Goal: Task Accomplishment & Management: Use online tool/utility

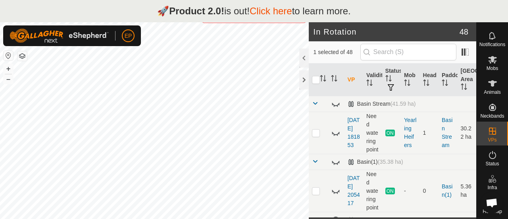
scroll to position [25, 0]
click at [489, 56] on icon at bounding box center [492, 60] width 9 height 8
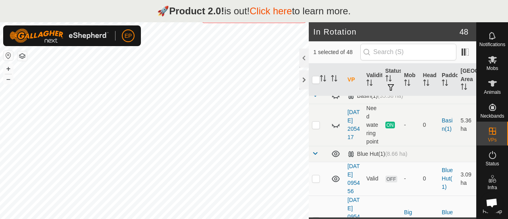
scroll to position [94, 0]
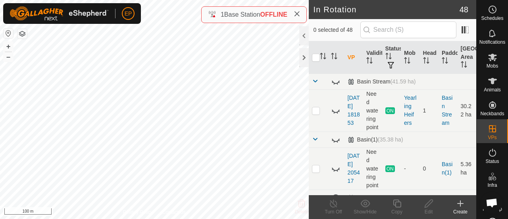
checkbox input "true"
click at [394, 207] on icon at bounding box center [397, 203] width 10 height 10
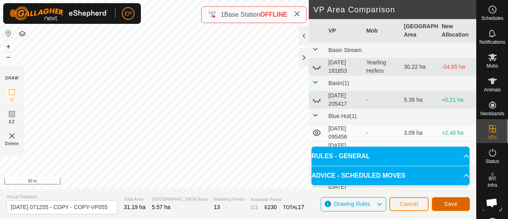
click at [445, 201] on span "Save" at bounding box center [450, 203] width 13 height 6
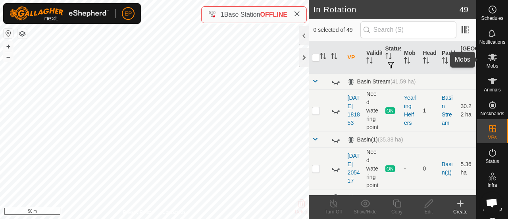
click at [490, 63] on span "Mobs" at bounding box center [492, 65] width 12 height 5
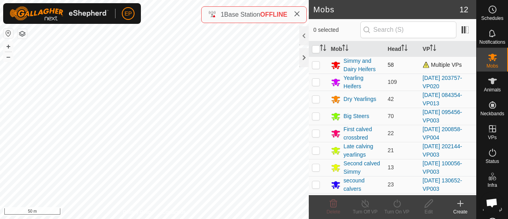
click at [315, 63] on p-checkbox at bounding box center [316, 64] width 8 height 6
checkbox input "true"
click at [394, 205] on icon at bounding box center [397, 203] width 10 height 10
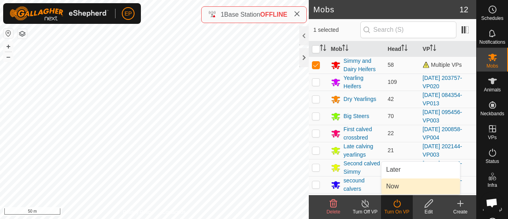
click at [395, 190] on link "Now" at bounding box center [420, 186] width 79 height 16
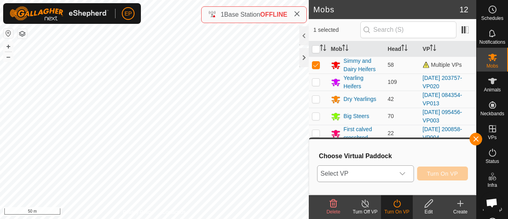
click at [389, 170] on span "Select VP" at bounding box center [355, 173] width 77 height 16
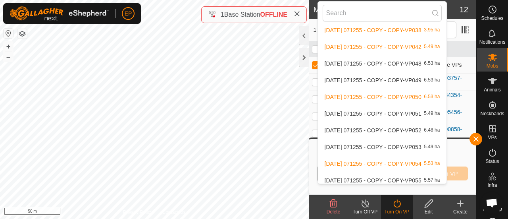
scroll to position [731, 0]
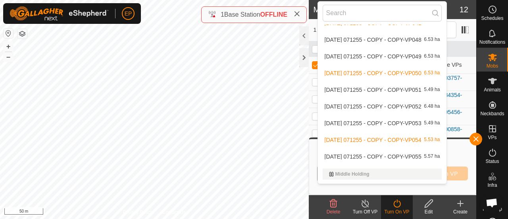
click at [374, 153] on li "[DATE] 071255 - COPY - COPY-VP055 5.57 ha" at bounding box center [382, 156] width 129 height 16
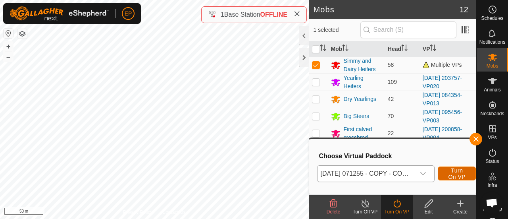
click at [446, 173] on button "Turn On VP" at bounding box center [456, 173] width 38 height 14
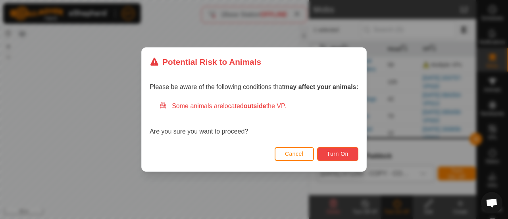
click at [339, 154] on span "Turn On" at bounding box center [337, 153] width 21 height 6
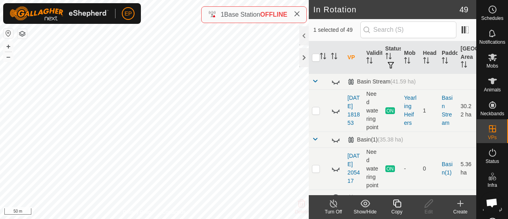
click at [397, 207] on icon at bounding box center [397, 203] width 8 height 8
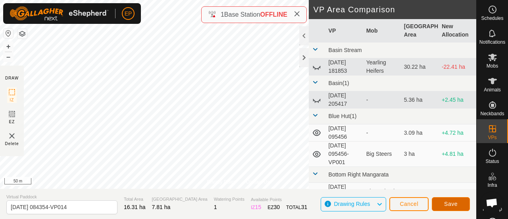
click at [447, 201] on span "Save" at bounding box center [450, 203] width 13 height 6
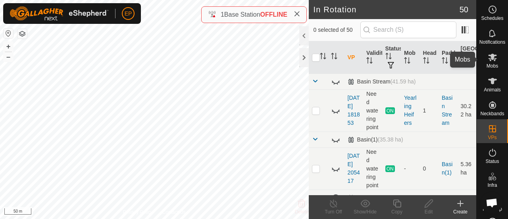
click at [485, 60] on es-mob-svg-icon at bounding box center [492, 57] width 14 height 13
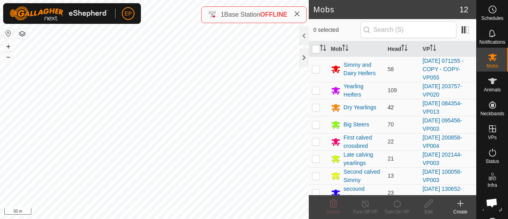
click at [313, 106] on p-checkbox at bounding box center [316, 107] width 8 height 6
checkbox input "true"
click at [397, 205] on icon at bounding box center [397, 203] width 10 height 10
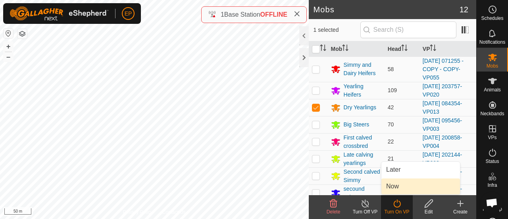
click at [390, 186] on link "Now" at bounding box center [420, 186] width 79 height 16
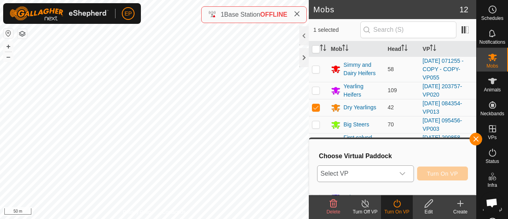
click at [405, 171] on icon "dropdown trigger" at bounding box center [402, 173] width 6 height 6
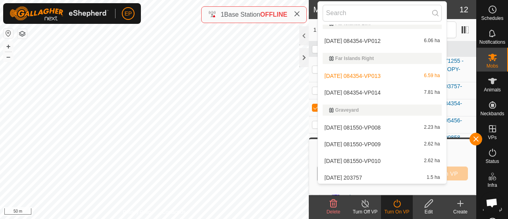
scroll to position [377, 0]
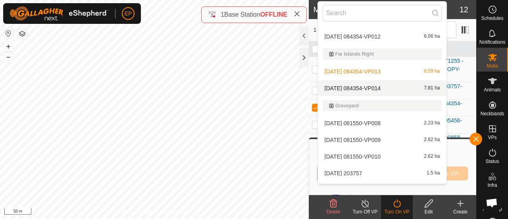
click at [390, 84] on li "[DATE] 084354-VP014 7.81 ha" at bounding box center [382, 88] width 129 height 16
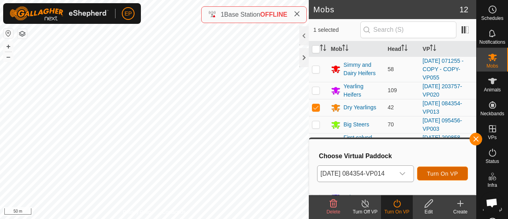
click at [440, 170] on span "Turn On VP" at bounding box center [442, 173] width 31 height 6
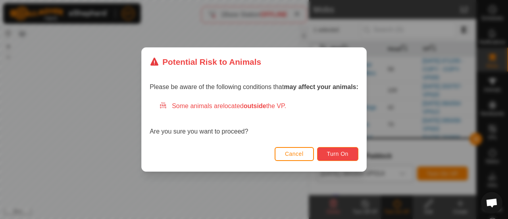
click at [347, 151] on span "Turn On" at bounding box center [337, 153] width 21 height 6
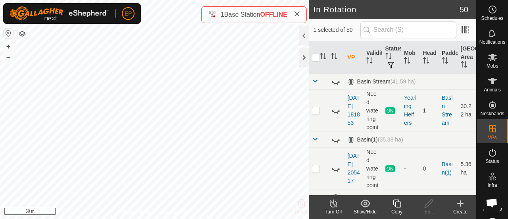
click at [396, 203] on icon at bounding box center [397, 203] width 10 height 10
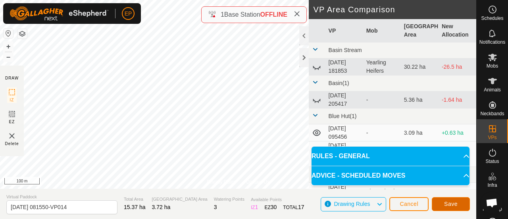
click at [442, 202] on button "Save" at bounding box center [450, 204] width 38 height 14
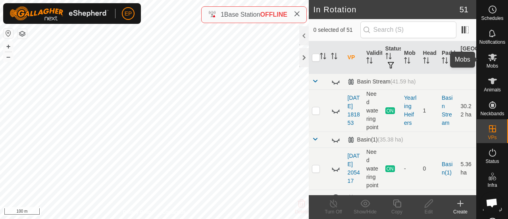
click at [490, 59] on icon at bounding box center [492, 57] width 10 height 10
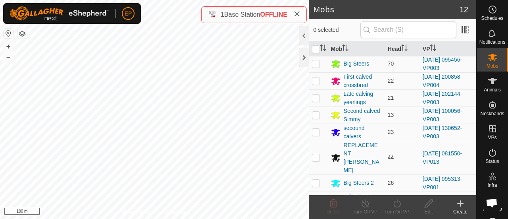
scroll to position [81, 0]
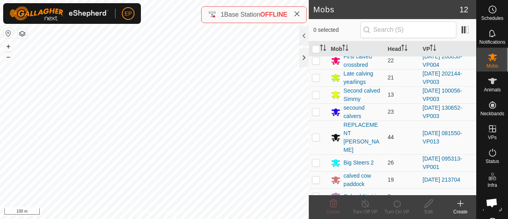
click at [314, 134] on p-checkbox at bounding box center [316, 137] width 8 height 6
checkbox input "true"
click at [399, 204] on icon at bounding box center [397, 203] width 10 height 10
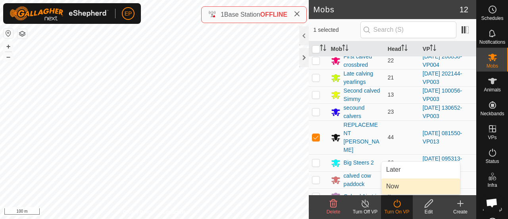
click at [393, 188] on link "Now" at bounding box center [420, 186] width 79 height 16
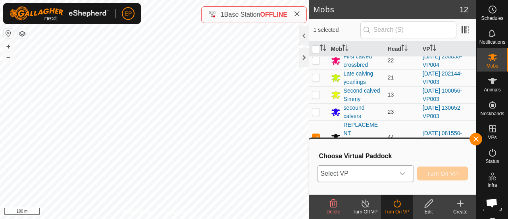
click at [382, 175] on span "Select VP" at bounding box center [355, 173] width 77 height 16
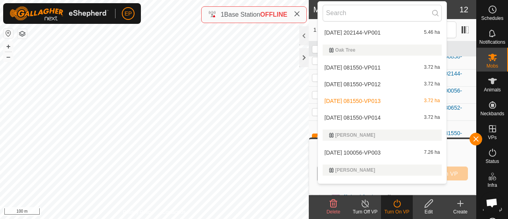
scroll to position [921, 0]
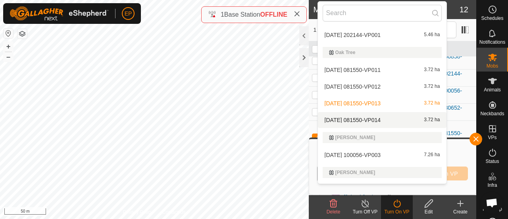
click at [361, 115] on li "[DATE] 081550-VP014 3.72 ha" at bounding box center [382, 120] width 129 height 16
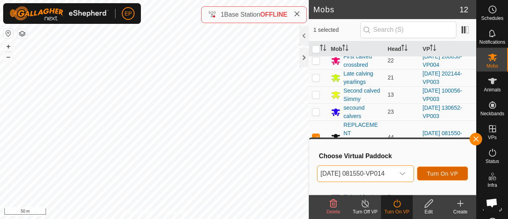
click at [437, 173] on span "Turn On VP" at bounding box center [442, 173] width 31 height 6
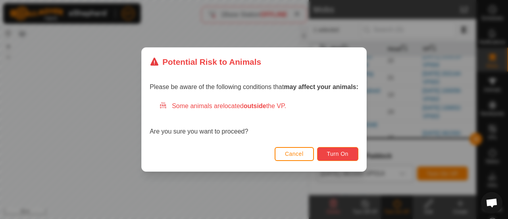
click at [348, 152] on span "Turn On" at bounding box center [337, 153] width 21 height 6
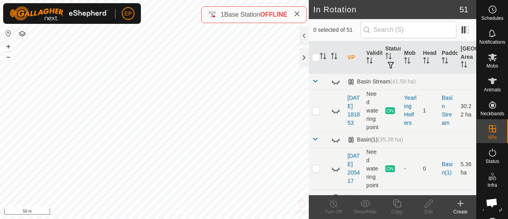
checkbox input "true"
click at [397, 207] on icon at bounding box center [397, 203] width 8 height 8
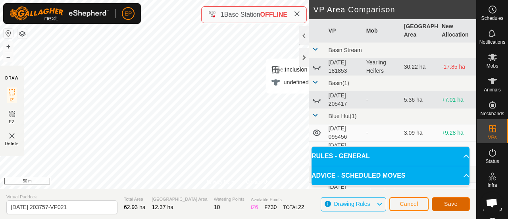
click at [451, 204] on span "Save" at bounding box center [450, 203] width 13 height 6
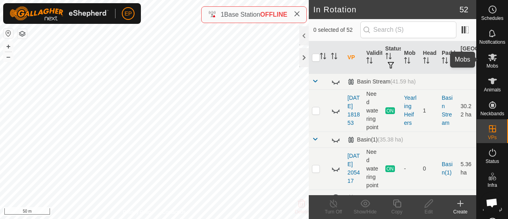
click at [488, 59] on icon at bounding box center [492, 58] width 9 height 8
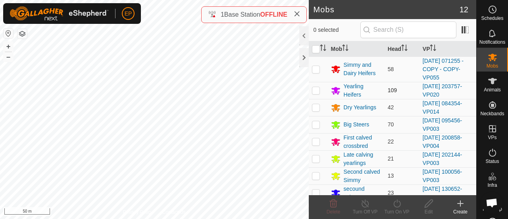
click at [316, 87] on p-checkbox at bounding box center [316, 90] width 8 height 6
checkbox input "true"
click at [389, 199] on turn-on-svg-icon at bounding box center [397, 203] width 32 height 10
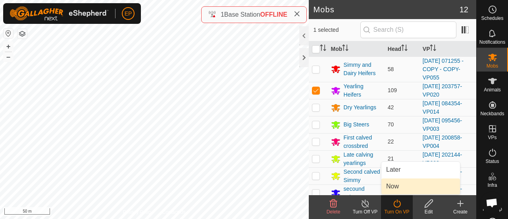
click at [389, 190] on link "Now" at bounding box center [420, 186] width 79 height 16
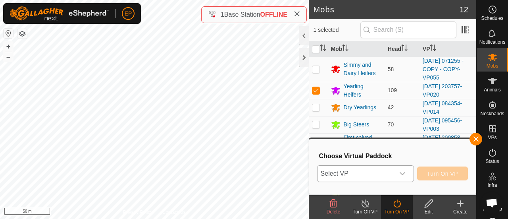
click at [376, 174] on span "Select VP" at bounding box center [355, 173] width 77 height 16
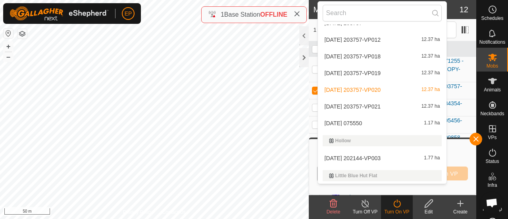
scroll to position [531, 0]
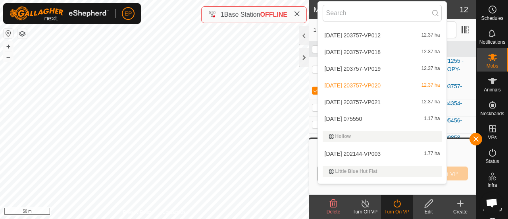
click at [369, 104] on li "[DATE] 203757-VP021 12.37 ha" at bounding box center [382, 102] width 129 height 16
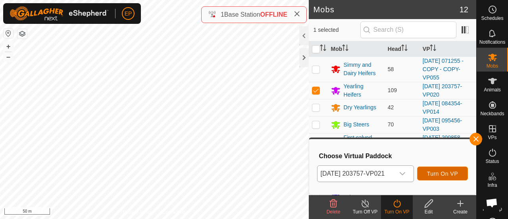
click at [431, 173] on button "Turn On VP" at bounding box center [442, 173] width 51 height 14
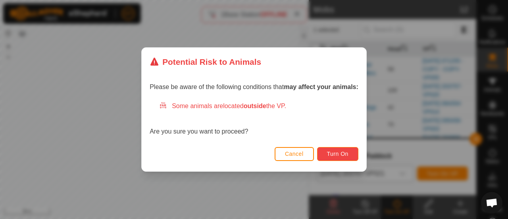
click at [351, 151] on button "Turn On" at bounding box center [337, 154] width 41 height 14
